Goal: Task Accomplishment & Management: Use online tool/utility

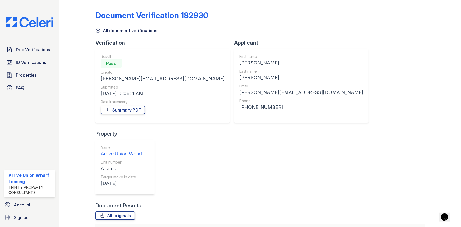
click at [69, 50] on div at bounding box center [81, 165] width 27 height 326
click at [20, 59] on span "ID Verifications" at bounding box center [31, 62] width 30 height 6
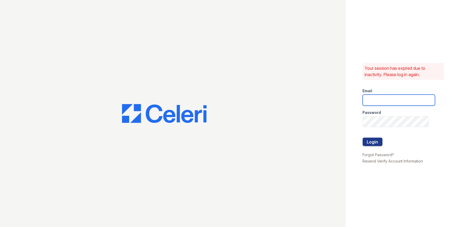
type input "arriveunionwharf@trinity-pm.com"
click at [375, 144] on button "Login" at bounding box center [372, 142] width 20 height 8
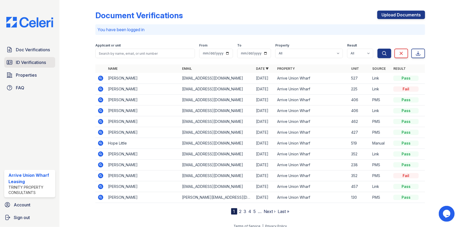
click at [21, 59] on span "ID Verifications" at bounding box center [31, 62] width 30 height 6
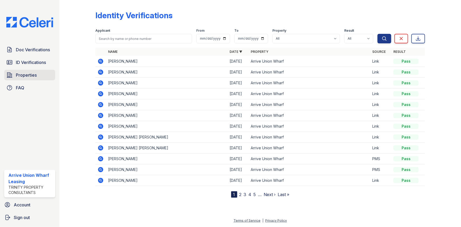
click at [30, 76] on span "Properties" at bounding box center [26, 75] width 21 height 6
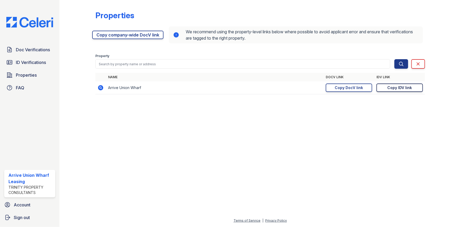
click at [414, 88] on link "Copy IDV link Copy link" at bounding box center [399, 87] width 46 height 8
click at [33, 51] on span "Doc Verifications" at bounding box center [33, 49] width 34 height 6
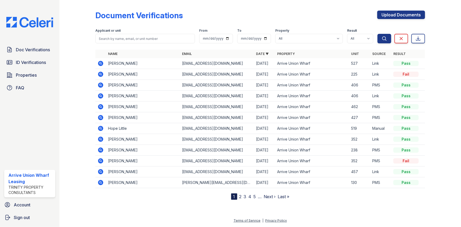
click at [37, 63] on span "ID Verifications" at bounding box center [31, 62] width 30 height 6
